Goal: Task Accomplishment & Management: Manage account settings

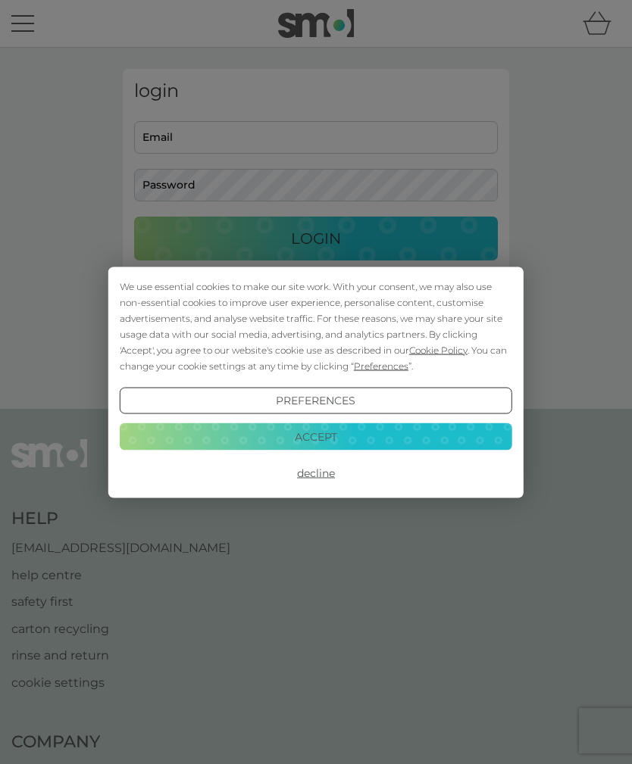
click at [167, 148] on div "We use essential cookies to make our site work. With your consent, we may also …" at bounding box center [316, 382] width 632 height 764
click at [273, 445] on button "Accept" at bounding box center [316, 436] width 392 height 27
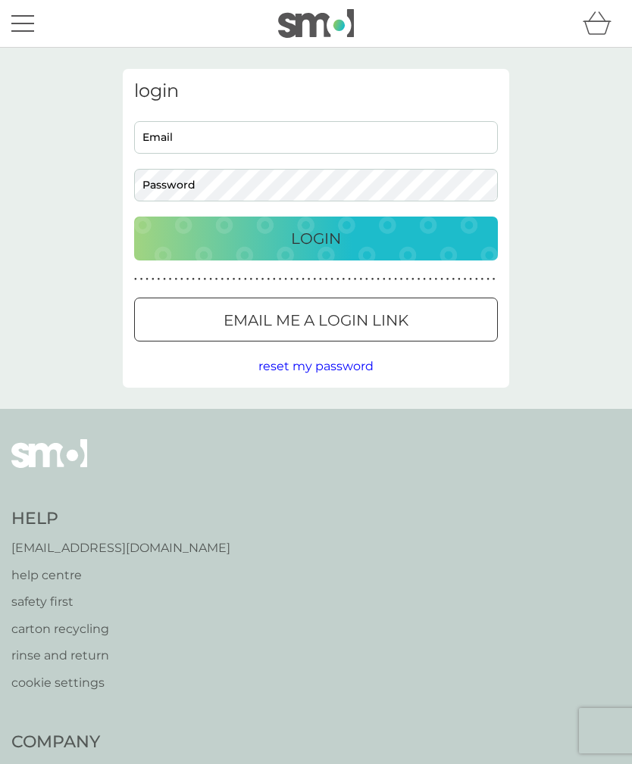
click at [159, 145] on input "Email" at bounding box center [316, 137] width 364 height 33
type input "[EMAIL_ADDRESS][DOMAIN_NAME]"
click at [266, 237] on div "Login" at bounding box center [315, 239] width 333 height 24
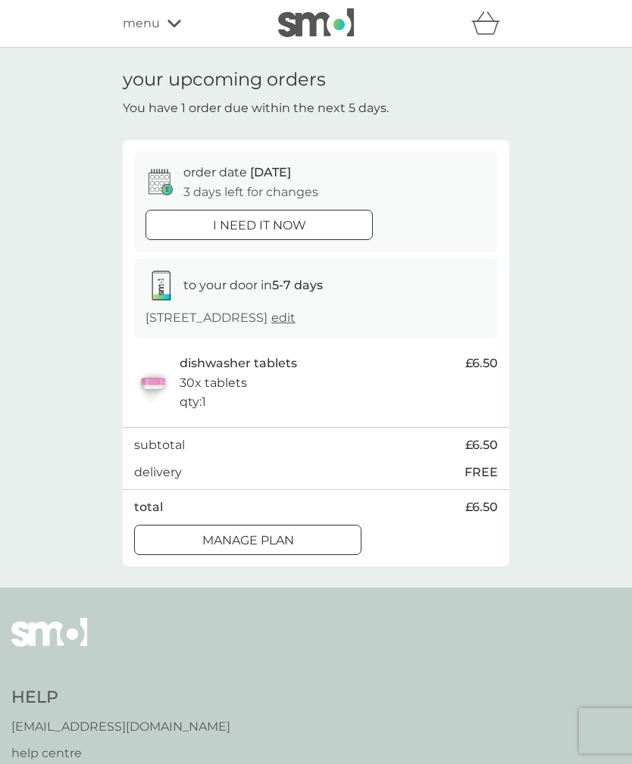
click at [220, 548] on div at bounding box center [247, 541] width 55 height 16
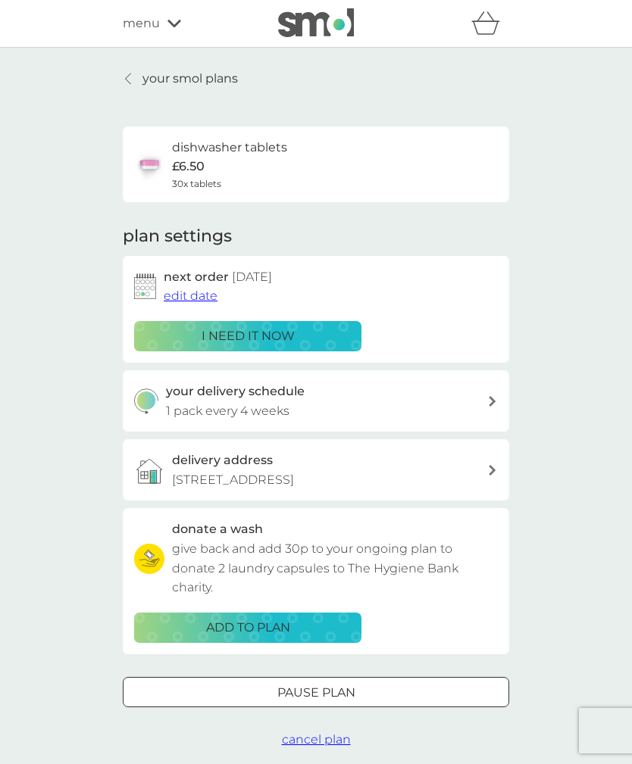
click at [184, 301] on span "edit date" at bounding box center [191, 296] width 54 height 14
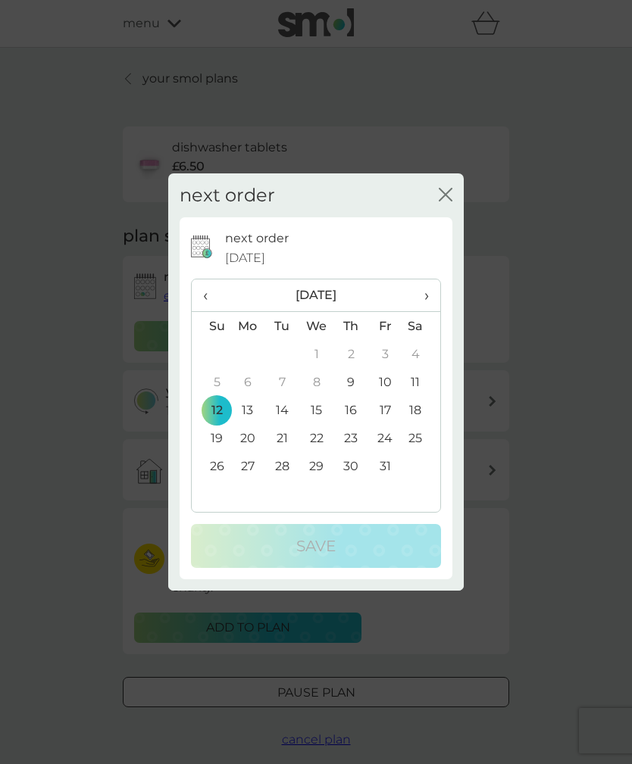
click at [445, 197] on icon "close" at bounding box center [446, 195] width 14 height 14
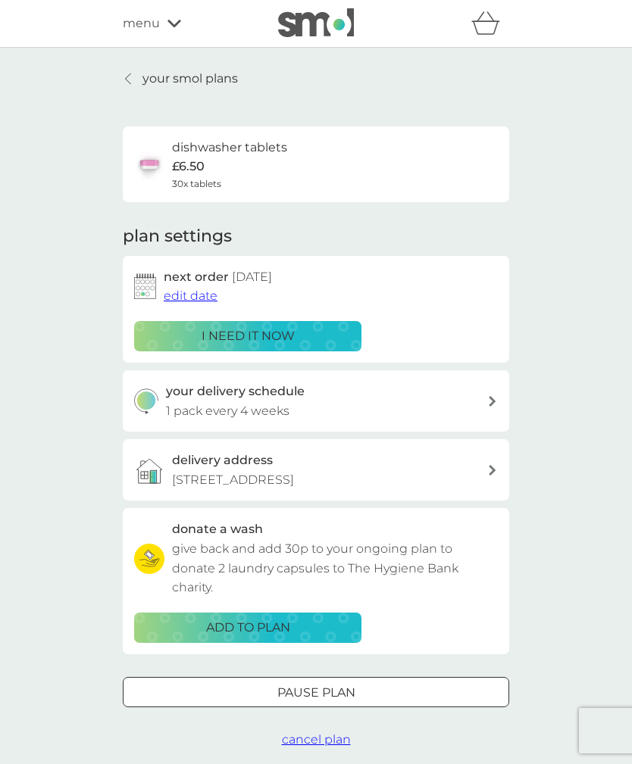
click at [484, 407] on div "your delivery schedule 1 pack every 4 weeks" at bounding box center [327, 401] width 322 height 39
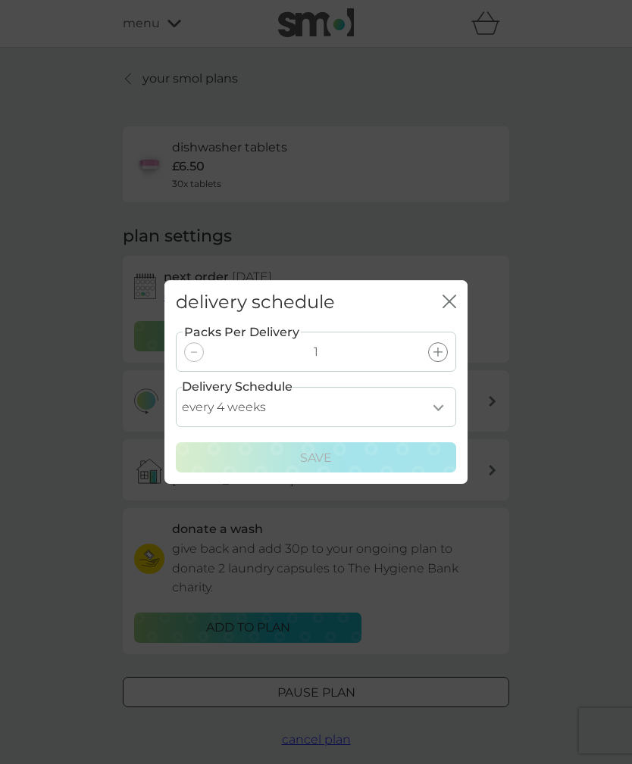
click at [441, 411] on select "every 1 week every 2 weeks every 3 weeks every 4 weeks every 5 weeks every 6 we…" at bounding box center [316, 407] width 280 height 40
select select "42"
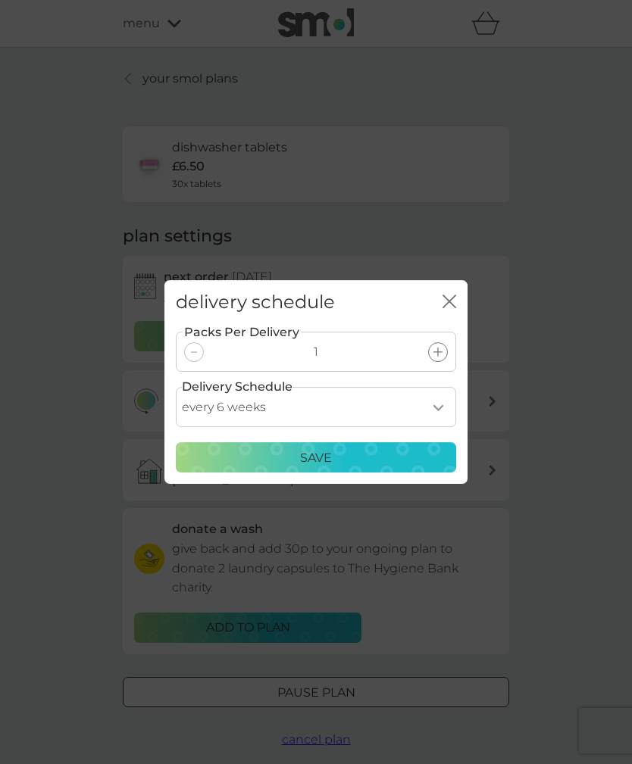
click at [240, 460] on div "Save" at bounding box center [316, 458] width 261 height 20
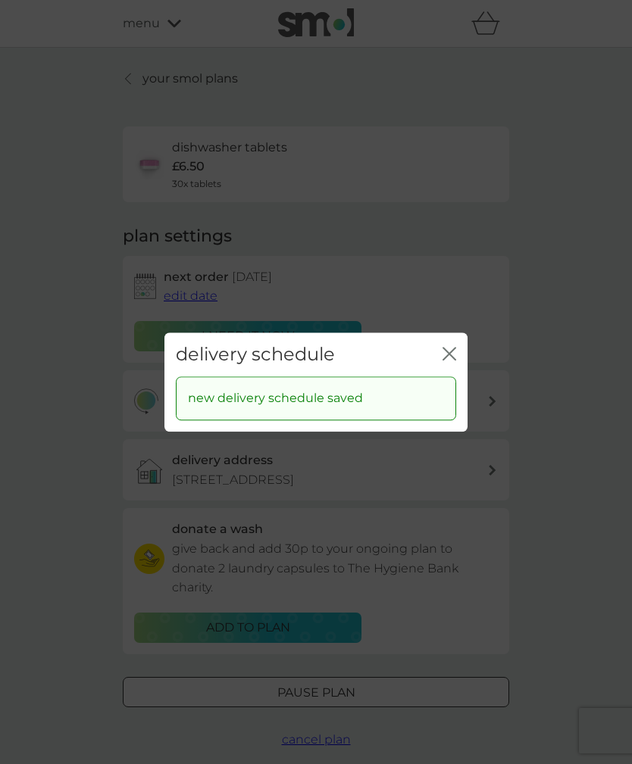
click at [448, 358] on icon "close" at bounding box center [449, 354] width 14 height 14
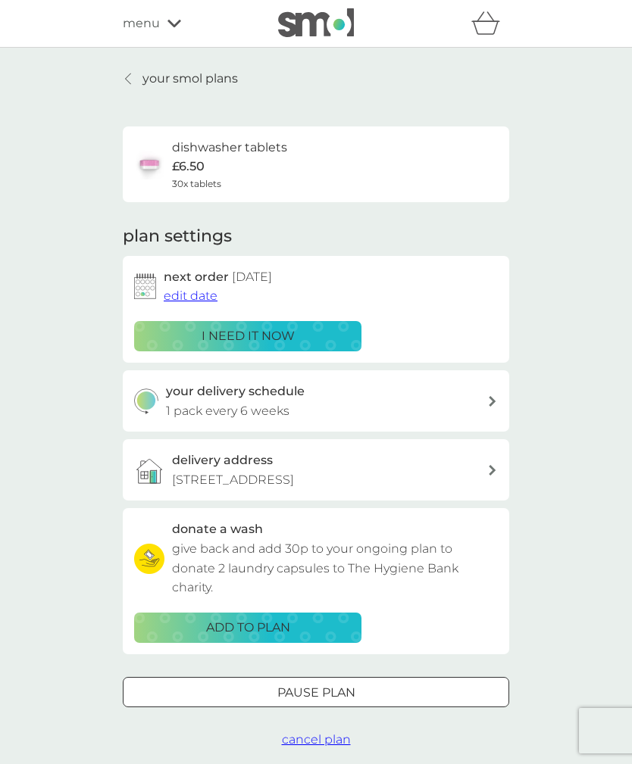
click at [199, 164] on p "£6.50" at bounding box center [188, 167] width 33 height 20
click at [193, 293] on span "edit date" at bounding box center [191, 296] width 54 height 14
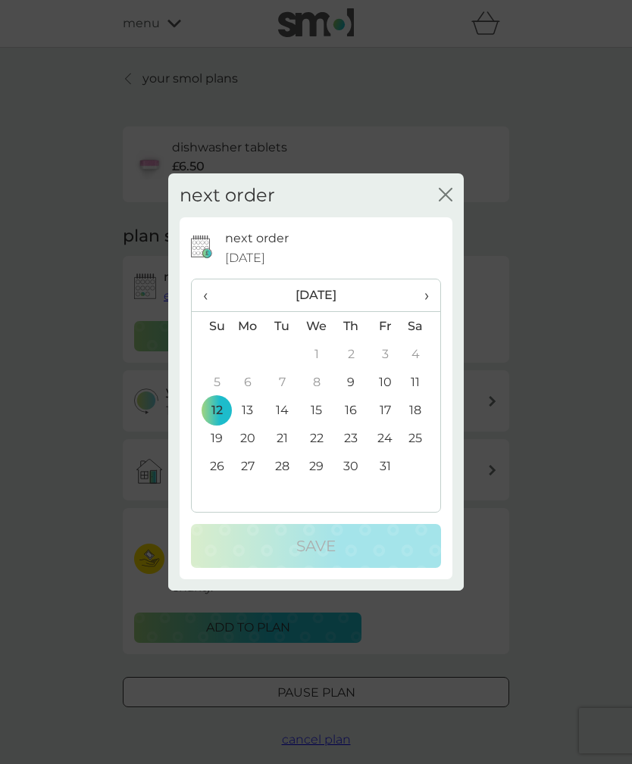
click at [210, 471] on td "26" at bounding box center [211, 466] width 39 height 28
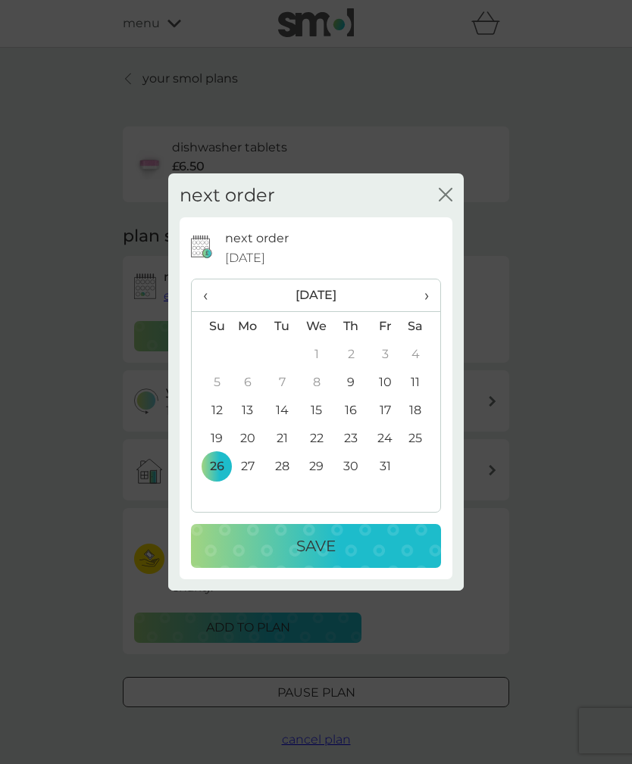
click at [305, 555] on p "Save" at bounding box center [315, 546] width 39 height 24
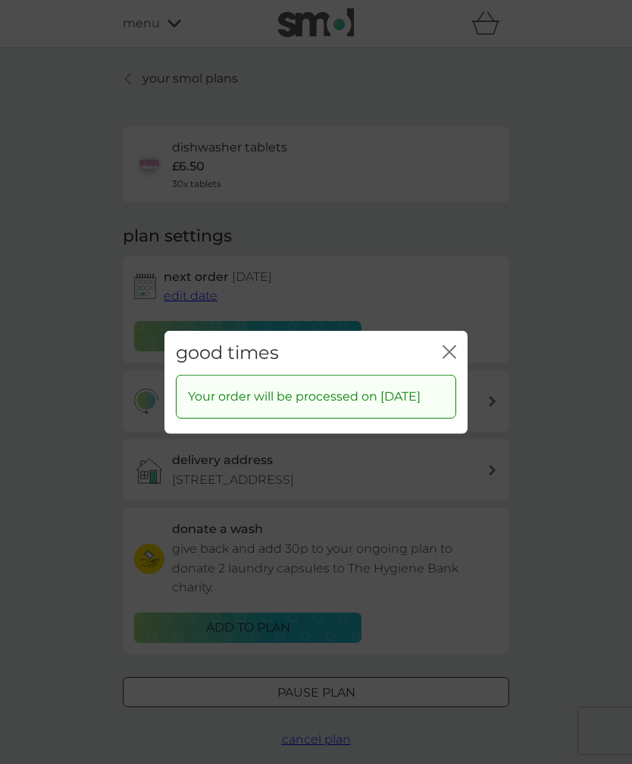
click at [448, 347] on icon "close" at bounding box center [449, 352] width 14 height 14
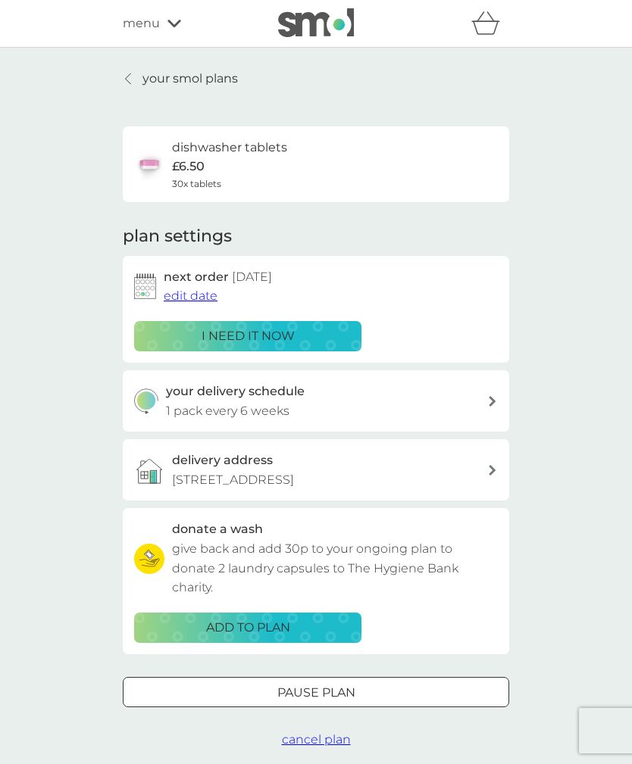
scroll to position [3, 0]
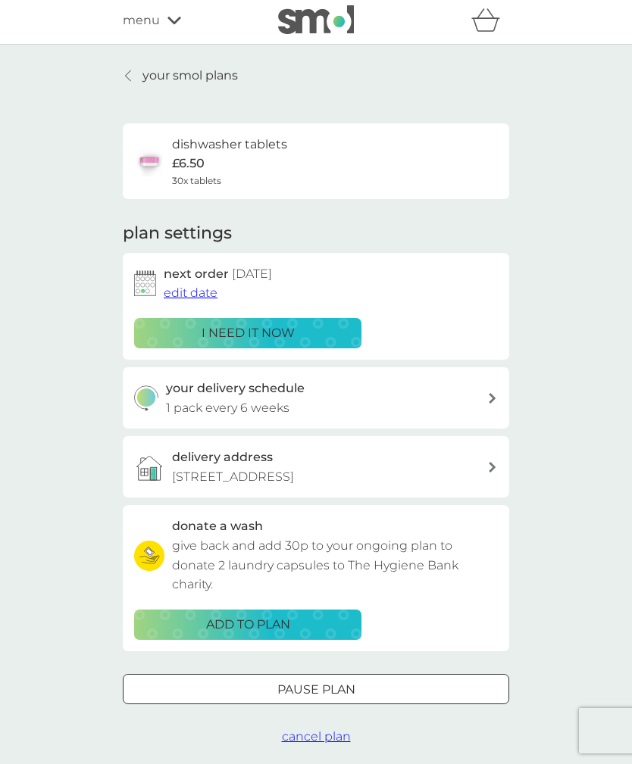
click at [128, 78] on icon at bounding box center [128, 75] width 5 height 11
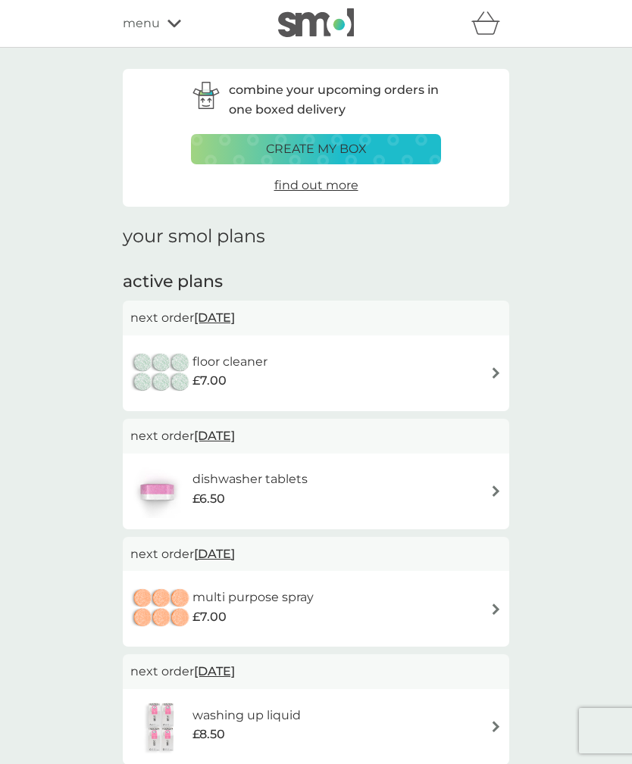
click at [230, 317] on span "19 Oct 2025" at bounding box center [214, 318] width 41 height 30
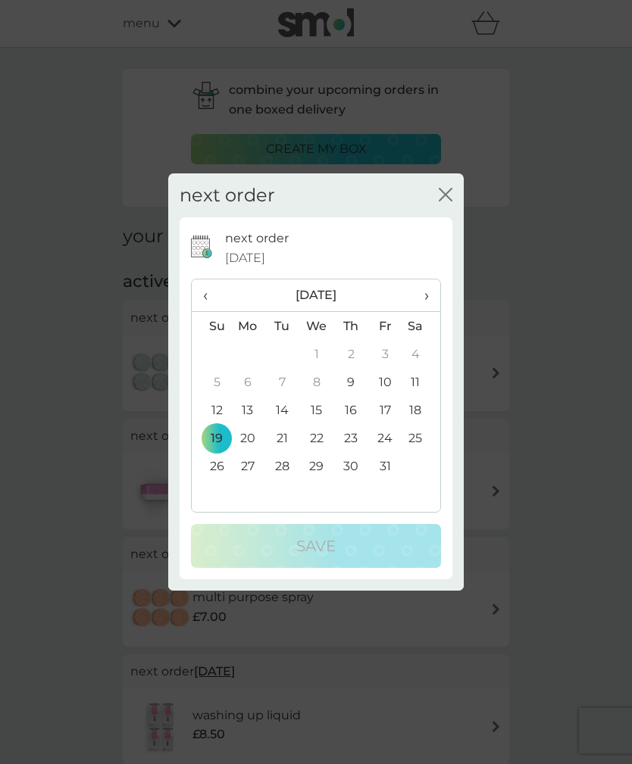
click at [433, 302] on th "›" at bounding box center [421, 296] width 38 height 33
click at [208, 472] on td "23" at bounding box center [211, 466] width 39 height 28
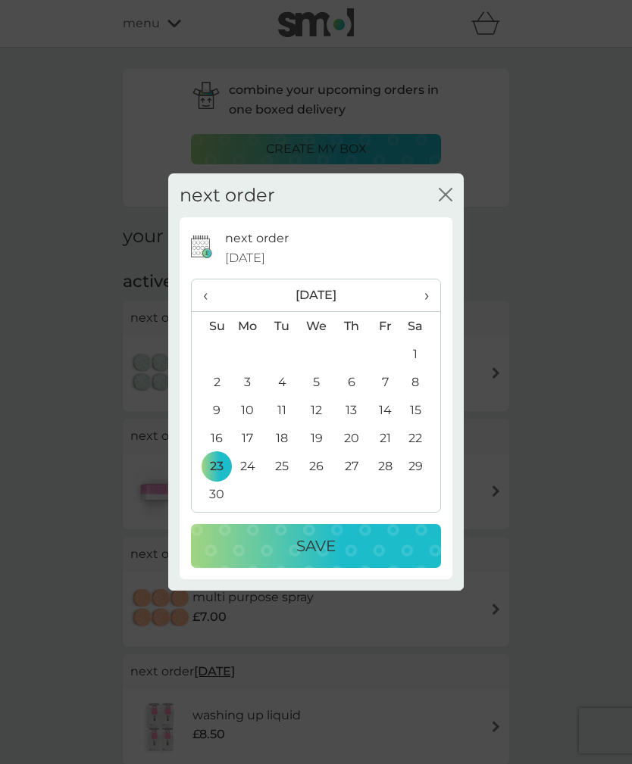
click at [286, 552] on div "Save" at bounding box center [316, 546] width 220 height 24
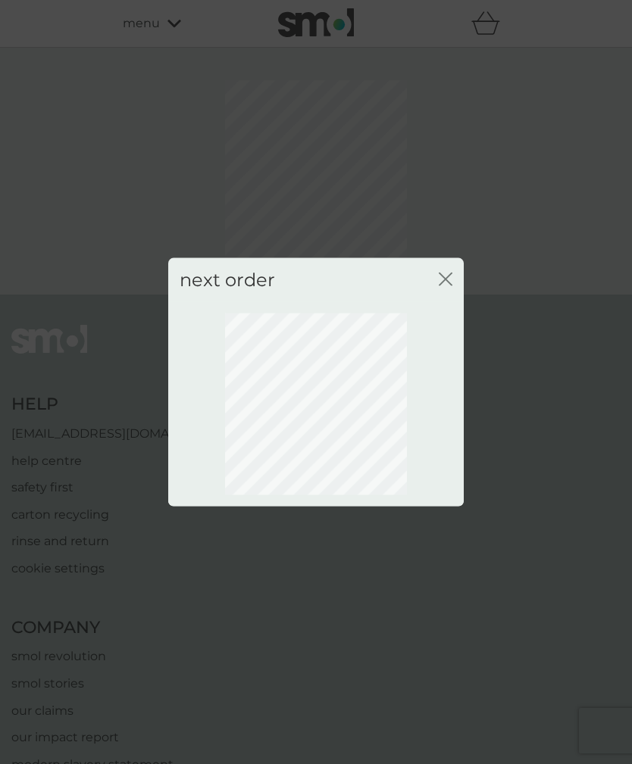
click at [448, 282] on icon "close" at bounding box center [448, 279] width 6 height 12
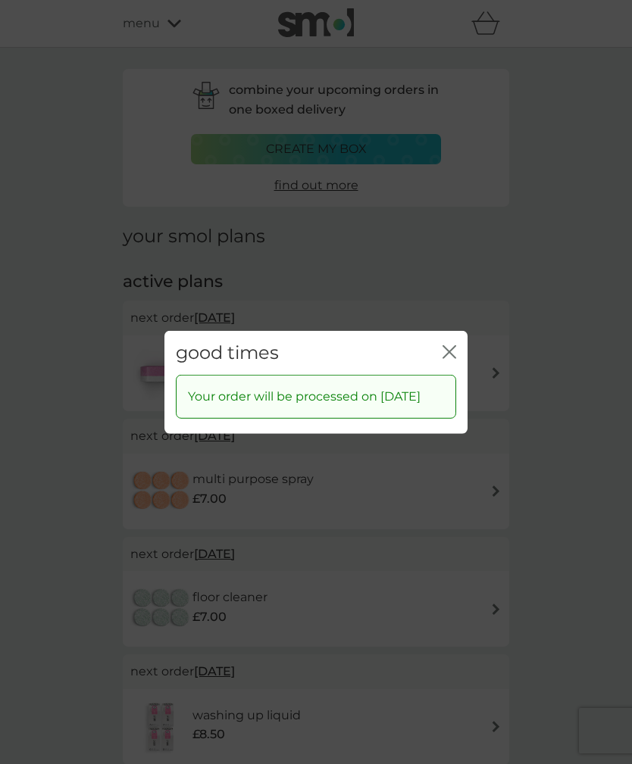
click at [317, 390] on p "Your order will be processed on 23 Nov 2025" at bounding box center [304, 397] width 233 height 20
click at [448, 345] on icon "close" at bounding box center [446, 351] width 6 height 12
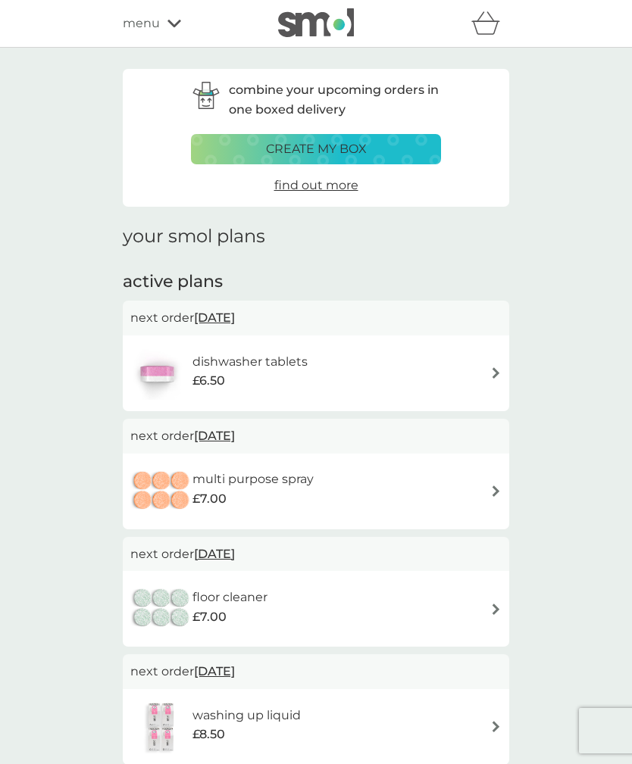
click at [483, 492] on div "multi purpose spray £7.00" at bounding box center [315, 491] width 371 height 53
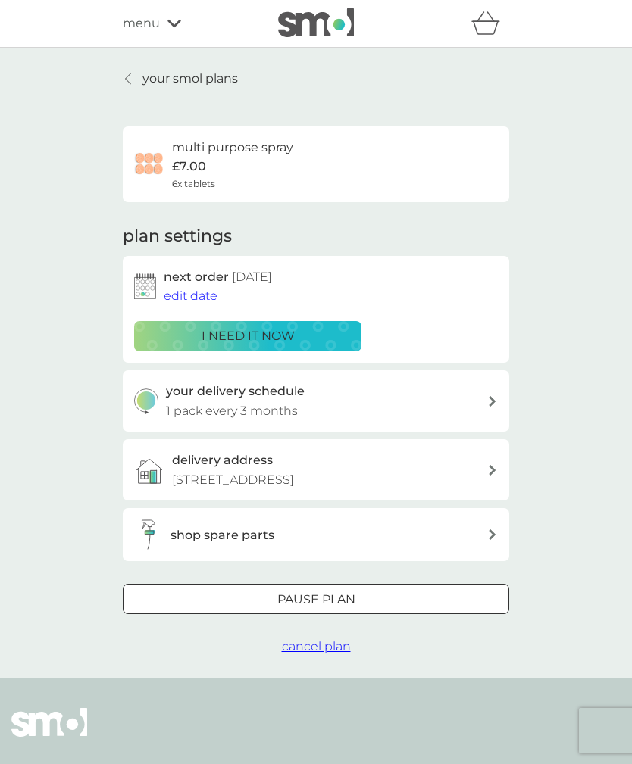
click at [189, 296] on span "edit date" at bounding box center [191, 296] width 54 height 14
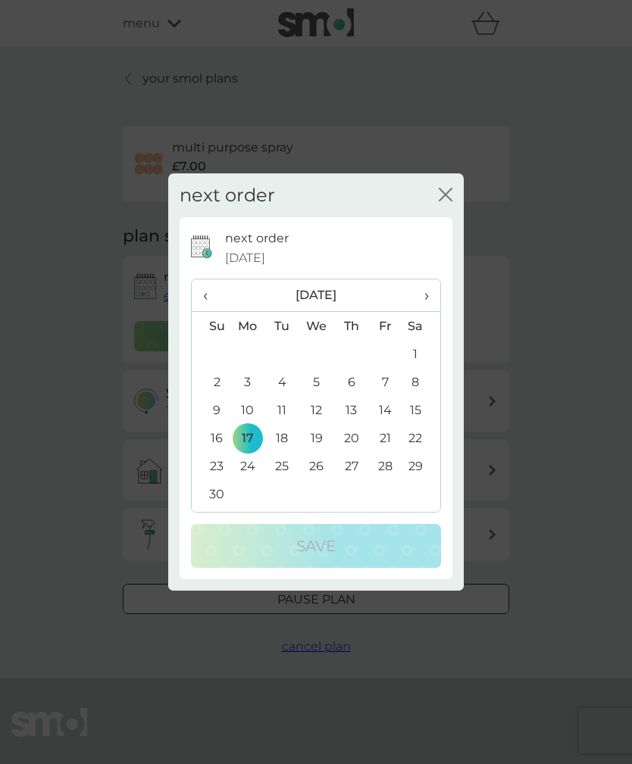
click at [214, 471] on td "23" at bounding box center [211, 466] width 39 height 28
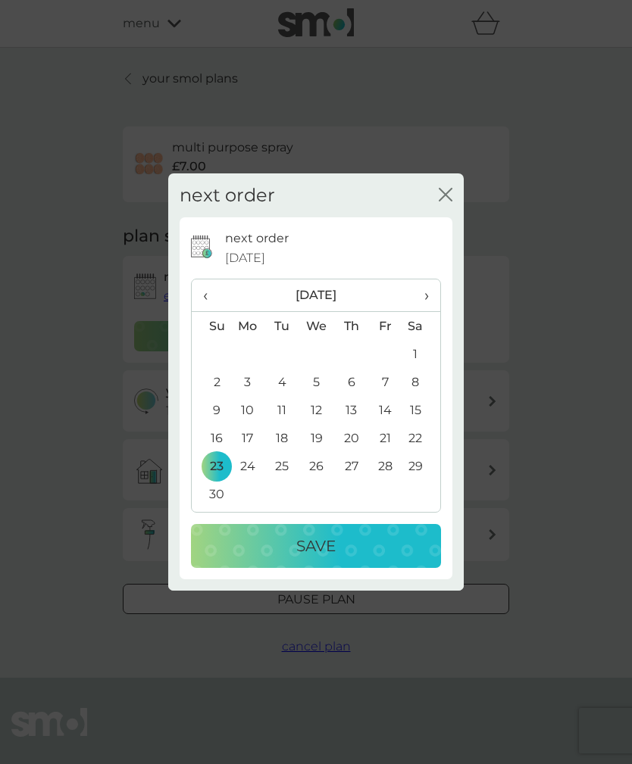
click at [290, 549] on div "Save" at bounding box center [316, 546] width 220 height 24
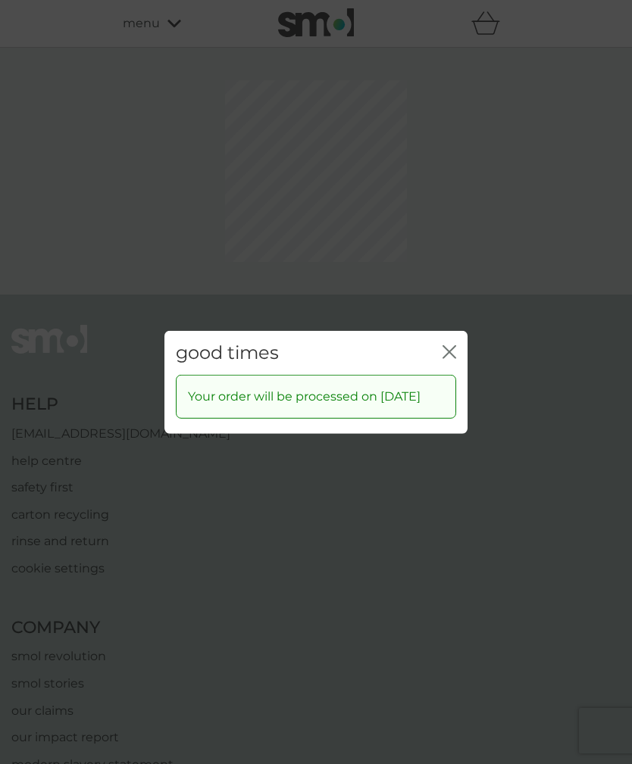
click at [447, 280] on div "good times close Your order will be processed on 23 Nov 2025" at bounding box center [316, 382] width 632 height 764
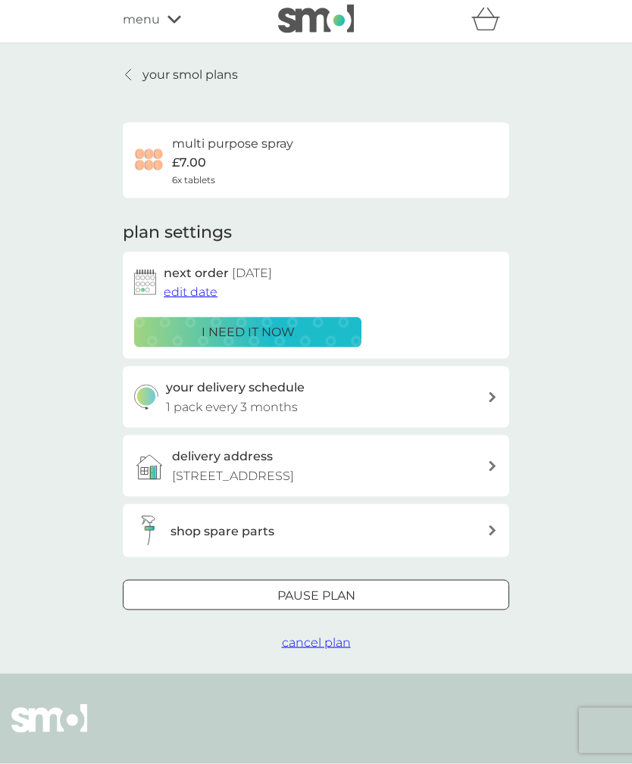
scroll to position [6, 0]
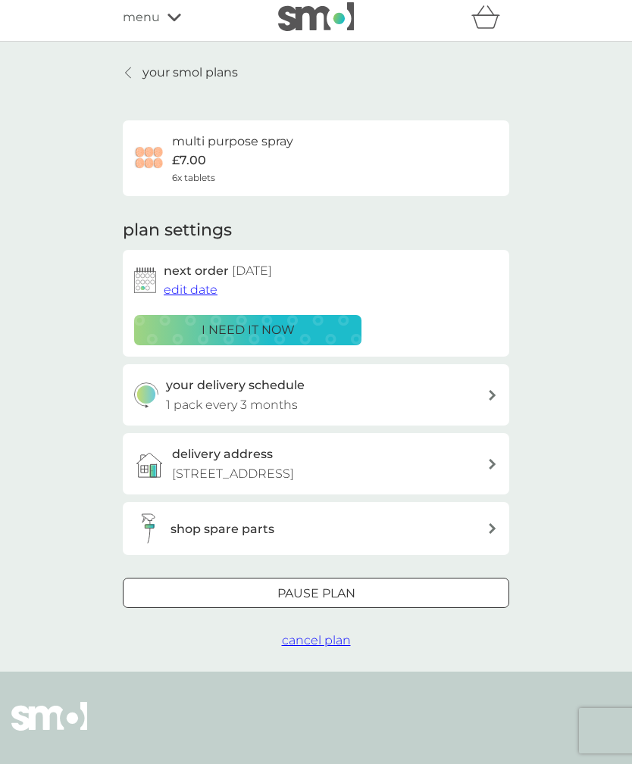
click at [131, 73] on icon at bounding box center [128, 73] width 6 height 12
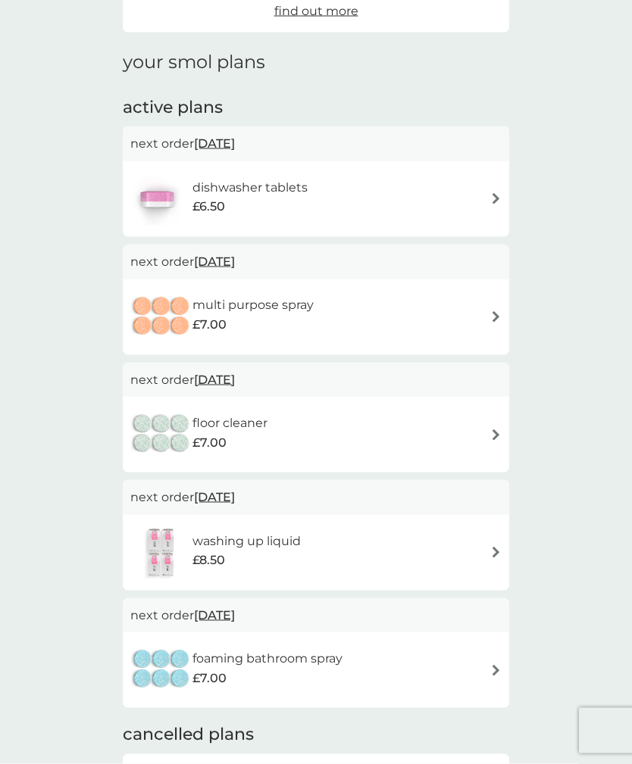
scroll to position [177, 0]
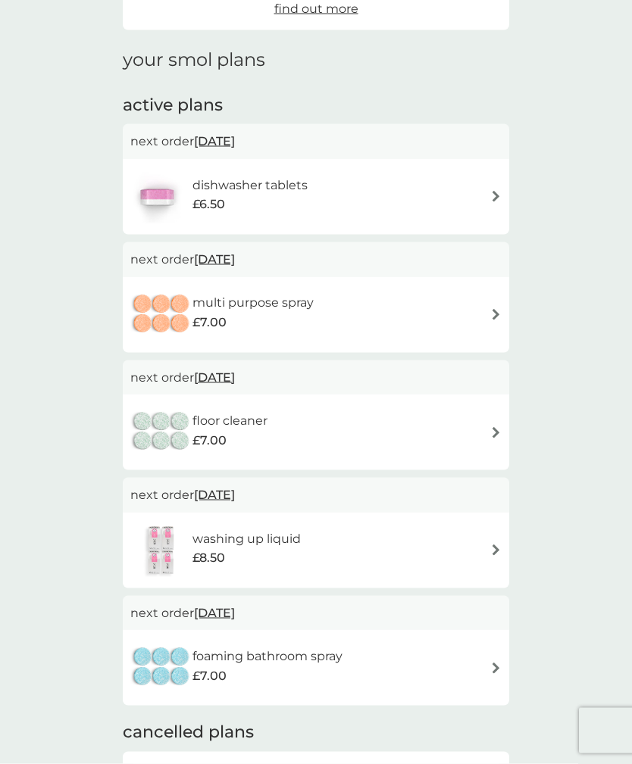
click at [235, 492] on span "1 Jan 2026" at bounding box center [214, 495] width 41 height 30
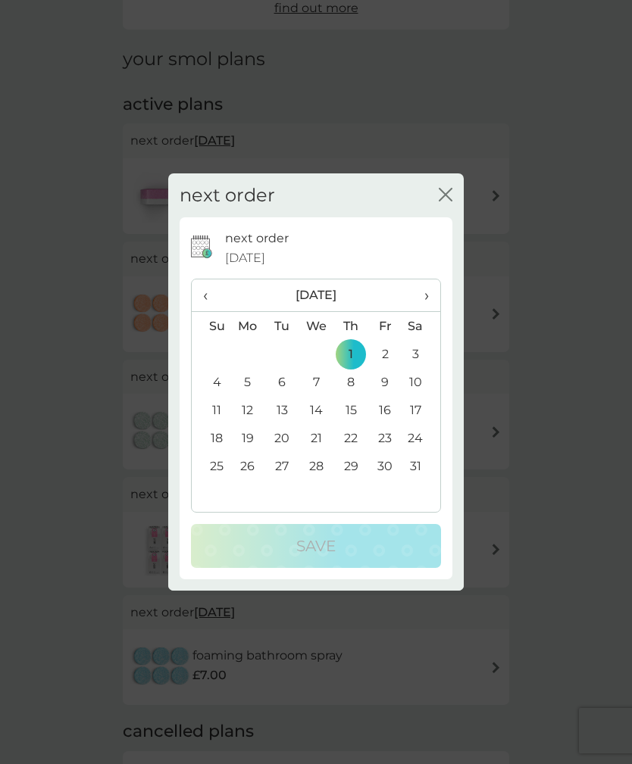
click at [202, 312] on th "‹" at bounding box center [211, 296] width 39 height 33
click at [204, 311] on span "‹" at bounding box center [211, 296] width 16 height 32
click at [208, 480] on td "23" at bounding box center [211, 466] width 39 height 28
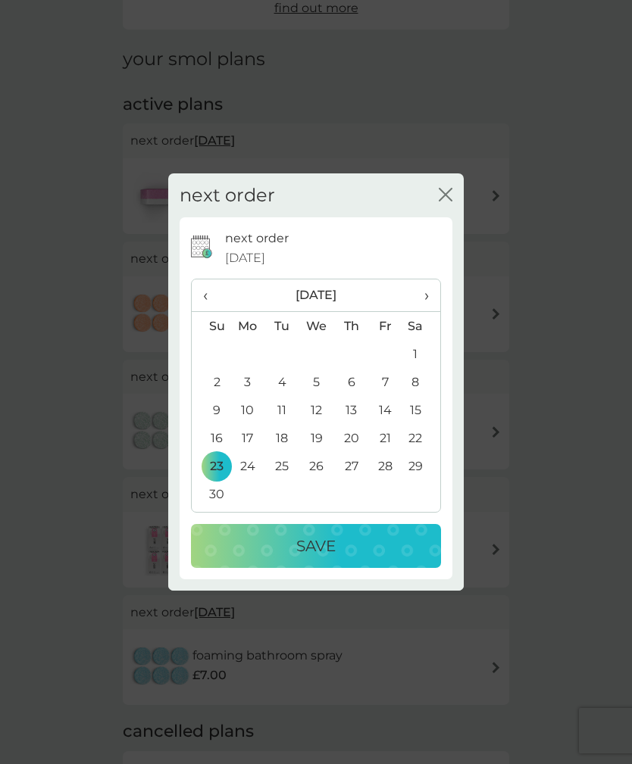
click at [303, 558] on p "Save" at bounding box center [315, 546] width 39 height 24
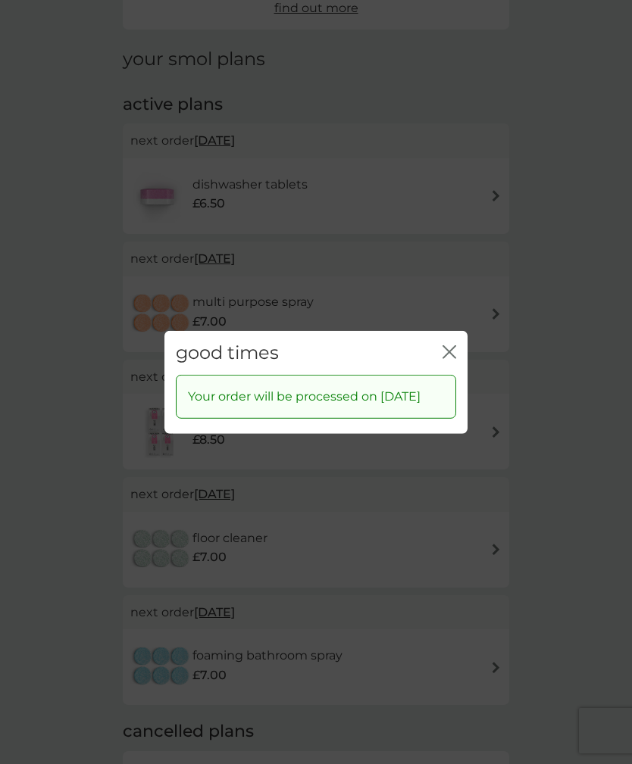
click at [446, 358] on icon "close" at bounding box center [449, 352] width 14 height 14
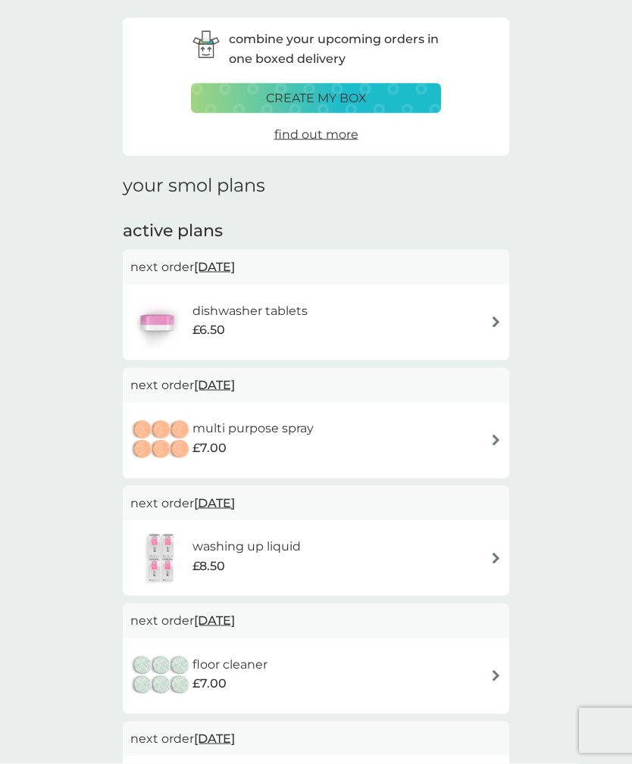
scroll to position [50, 0]
click at [223, 271] on span "26 Oct 2025" at bounding box center [214, 268] width 41 height 30
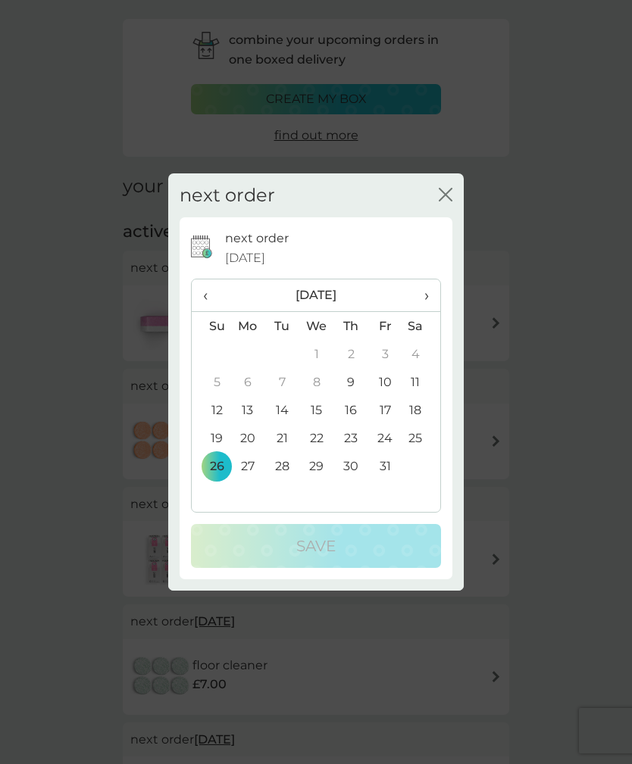
click at [425, 292] on span "›" at bounding box center [421, 296] width 15 height 32
click at [214, 465] on td "23" at bounding box center [211, 466] width 39 height 28
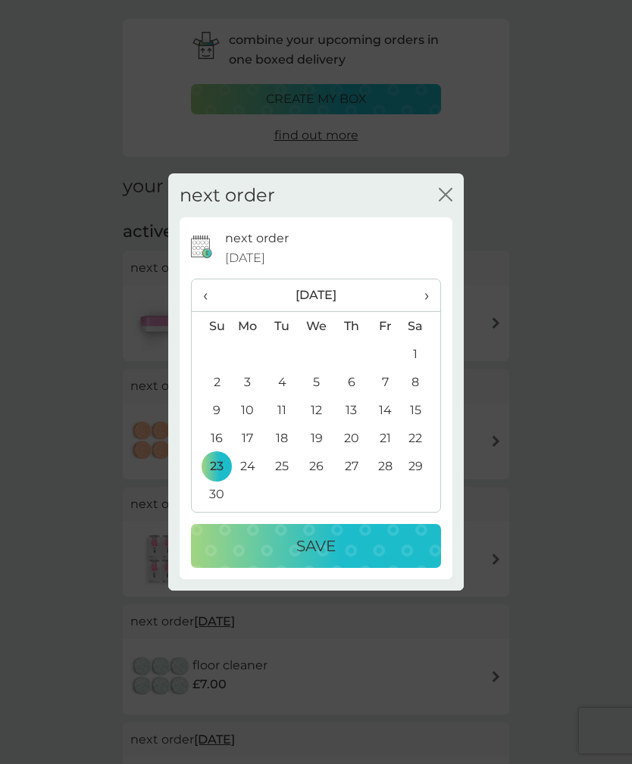
click at [278, 542] on div "Save" at bounding box center [316, 546] width 220 height 24
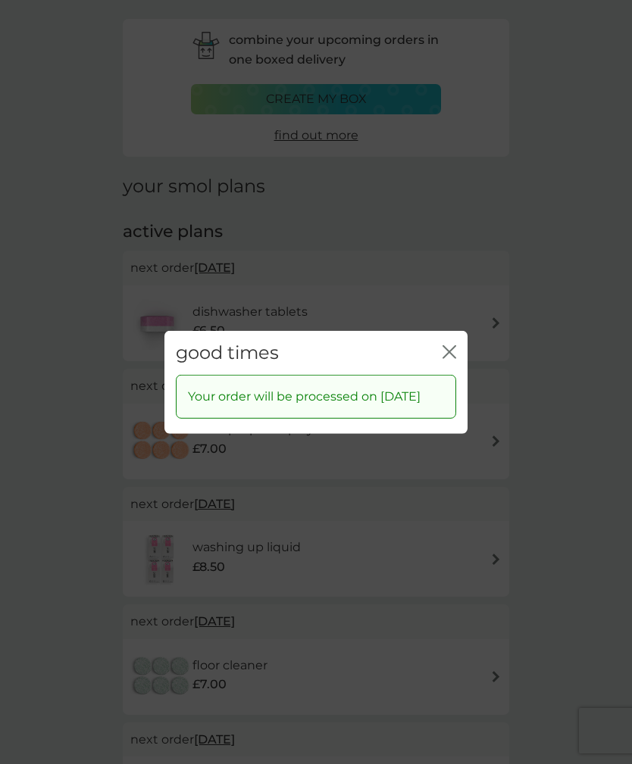
click at [455, 345] on icon "close" at bounding box center [449, 352] width 14 height 14
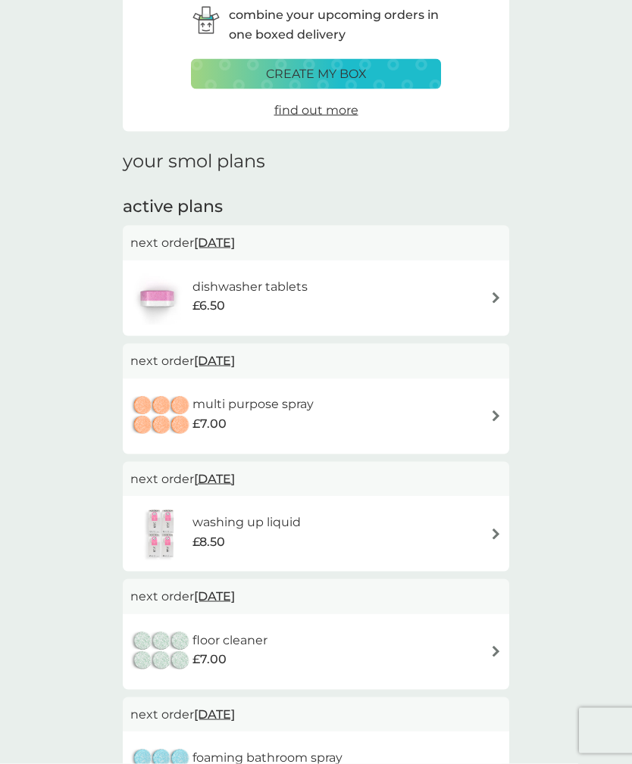
scroll to position [0, 0]
